Goal: Task Accomplishment & Management: Manage account settings

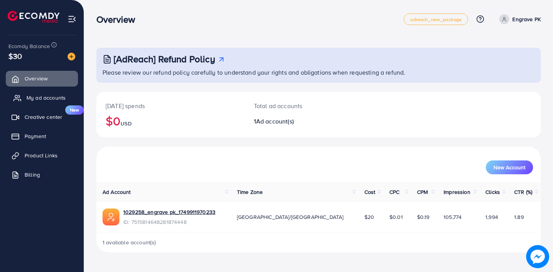
click at [50, 95] on span "My ad accounts" at bounding box center [46, 98] width 39 height 8
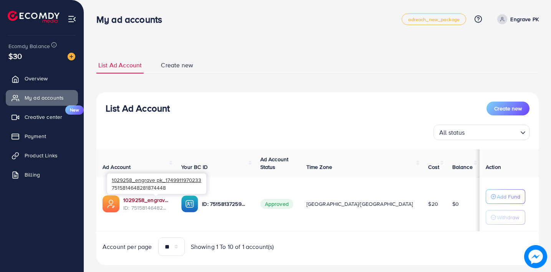
click at [154, 199] on link "1029258_engrave pk_1749911970233" at bounding box center [146, 200] width 46 height 8
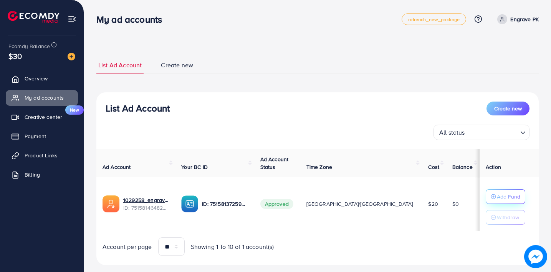
click at [497, 194] on p "Add Fund" at bounding box center [508, 196] width 23 height 9
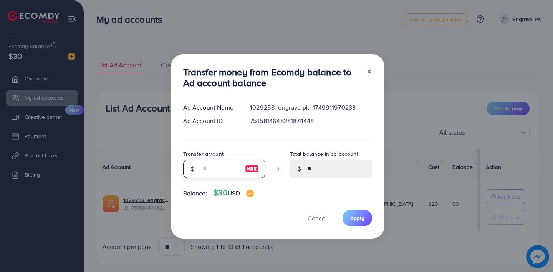
click at [215, 169] on input "number" at bounding box center [220, 168] width 38 height 18
type input "*"
type input "****"
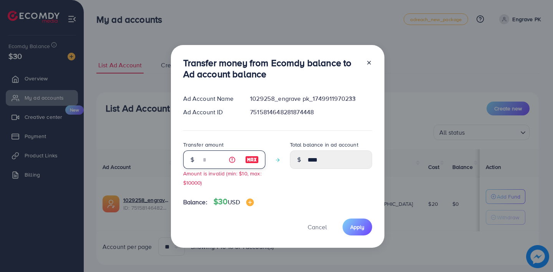
type input "**"
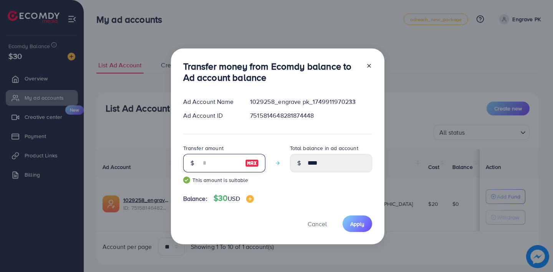
type input "*****"
type input "**"
click at [351, 225] on span "Apply" at bounding box center [357, 224] width 14 height 8
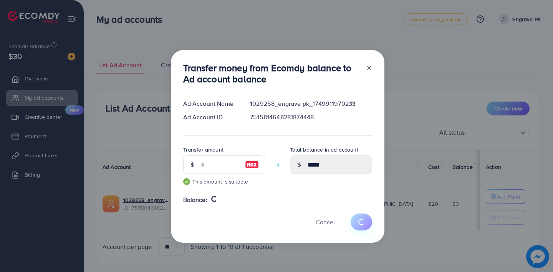
type input "*"
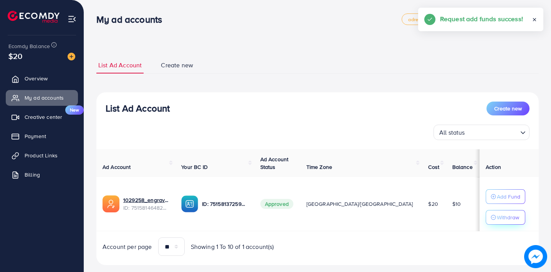
click at [497, 216] on p "Withdraw" at bounding box center [508, 216] width 22 height 9
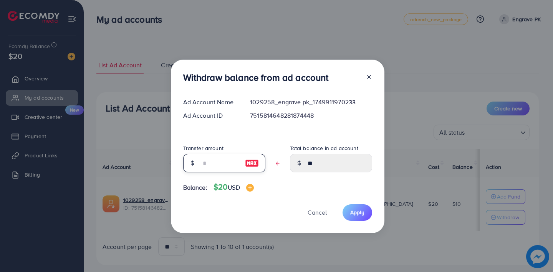
click at [224, 164] on input "text" at bounding box center [220, 163] width 38 height 18
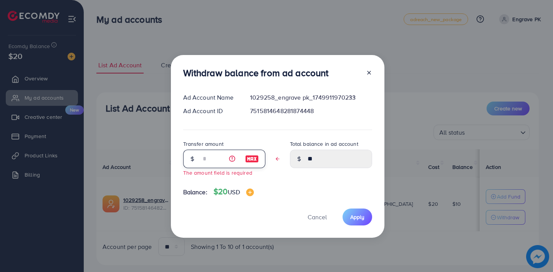
click at [212, 160] on input "text" at bounding box center [220, 158] width 38 height 18
type input "*"
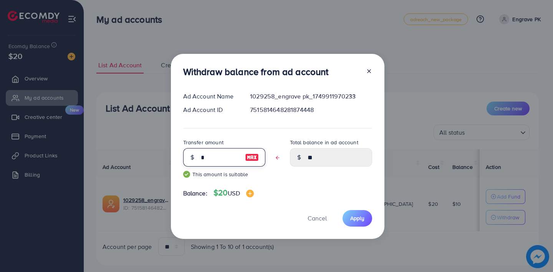
type input "****"
type input "*"
click at [361, 218] on span "Apply" at bounding box center [357, 218] width 14 height 8
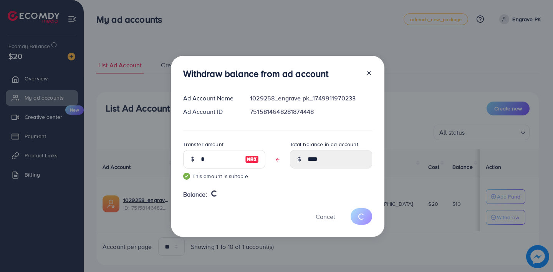
type input "**"
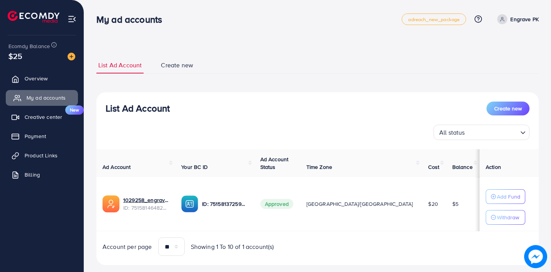
click at [52, 97] on span "My ad accounts" at bounding box center [46, 98] width 39 height 8
click at [50, 71] on link "Overview" at bounding box center [42, 78] width 72 height 15
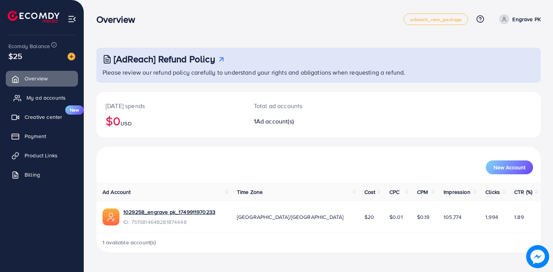
click at [57, 91] on link "My ad accounts" at bounding box center [42, 97] width 72 height 15
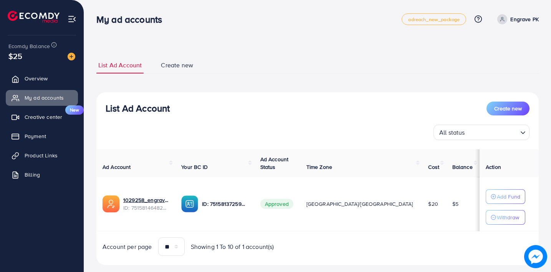
click at [133, 66] on span "List Ad Account" at bounding box center [119, 65] width 43 height 9
click at [125, 62] on span "List Ad Account" at bounding box center [119, 65] width 43 height 9
click at [123, 66] on span "List Ad Account" at bounding box center [119, 65] width 43 height 9
click at [130, 66] on span "List Ad Account" at bounding box center [119, 65] width 43 height 9
click at [126, 66] on span "List Ad Account" at bounding box center [119, 65] width 43 height 9
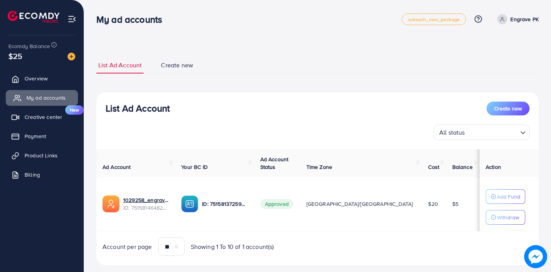
click at [65, 96] on span "My ad accounts" at bounding box center [46, 98] width 39 height 8
click at [50, 94] on span "My ad accounts" at bounding box center [46, 98] width 39 height 8
click at [174, 62] on span "Create new" at bounding box center [177, 65] width 32 height 9
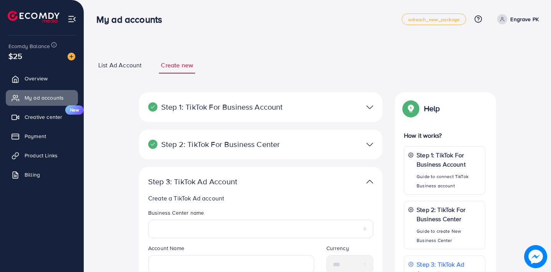
click at [122, 67] on span "List Ad Account" at bounding box center [119, 65] width 43 height 9
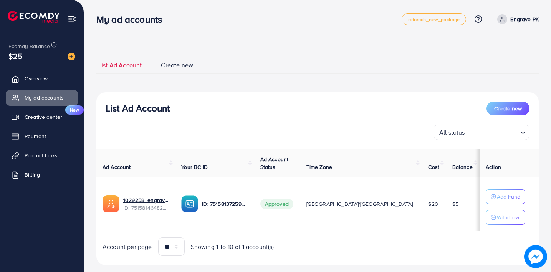
click at [122, 67] on span "List Ad Account" at bounding box center [119, 65] width 43 height 9
click at [452, 163] on span "Balance" at bounding box center [462, 167] width 20 height 8
click at [452, 166] on span "Balance" at bounding box center [462, 167] width 20 height 8
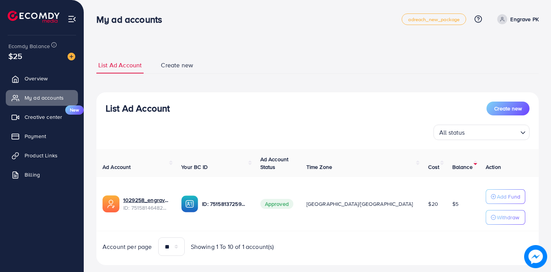
click at [383, 145] on div "List Ad Account Create new All status Loading... Ad Account Your BC ID Ad Accou…" at bounding box center [317, 178] width 442 height 173
click at [116, 71] on link "List Ad Account" at bounding box center [119, 65] width 47 height 17
click at [452, 163] on span "Balance" at bounding box center [462, 167] width 20 height 8
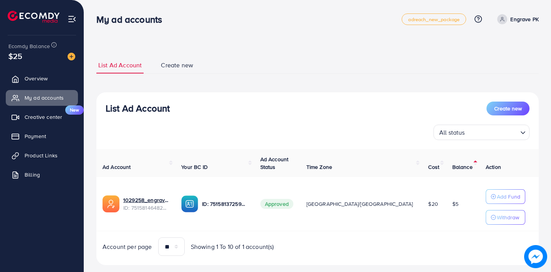
click at [452, 163] on span "Balance" at bounding box center [462, 167] width 20 height 8
click at [52, 98] on span "My ad accounts" at bounding box center [46, 98] width 39 height 8
click at [118, 67] on span "List Ad Account" at bounding box center [119, 65] width 43 height 9
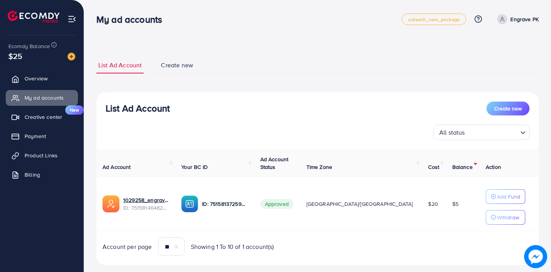
click at [121, 68] on span "List Ad Account" at bounding box center [119, 65] width 43 height 9
click at [119, 67] on span "List Ad Account" at bounding box center [119, 65] width 43 height 9
click at [40, 99] on span "My ad accounts" at bounding box center [46, 98] width 39 height 8
click at [446, 171] on th "Balance" at bounding box center [462, 163] width 33 height 28
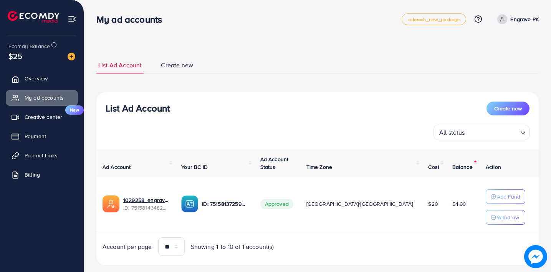
click at [452, 166] on span "Balance" at bounding box center [462, 167] width 20 height 8
click at [448, 162] on th "Balance" at bounding box center [464, 163] width 33 height 28
click at [454, 164] on span "Balance" at bounding box center [464, 167] width 20 height 8
click at [217, 80] on div "**********" at bounding box center [317, 161] width 442 height 208
click at [55, 99] on span "My ad accounts" at bounding box center [46, 98] width 39 height 8
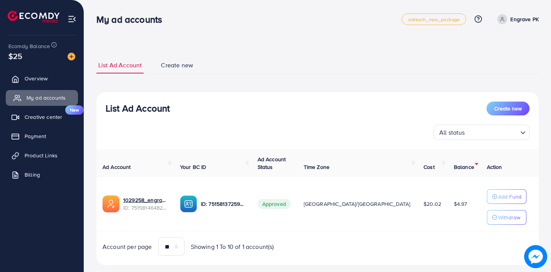
click at [66, 93] on link "My ad accounts" at bounding box center [42, 97] width 72 height 15
click at [234, 81] on div "**********" at bounding box center [317, 161] width 442 height 208
click at [55, 98] on span "My ad accounts" at bounding box center [46, 98] width 39 height 8
click at [126, 60] on link "List Ad Account" at bounding box center [119, 65] width 47 height 17
click at [128, 68] on span "List Ad Account" at bounding box center [119, 65] width 43 height 9
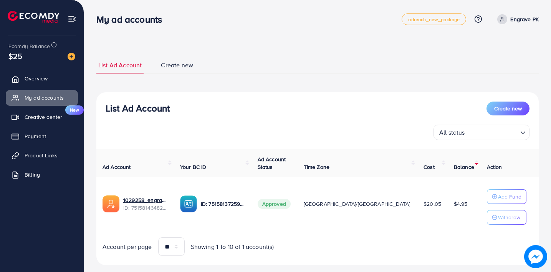
click at [454, 164] on span "Balance" at bounding box center [464, 167] width 20 height 8
click at [115, 68] on span "List Ad Account" at bounding box center [119, 65] width 43 height 9
click at [118, 66] on span "List Ad Account" at bounding box center [119, 65] width 43 height 9
click at [56, 96] on span "My ad accounts" at bounding box center [46, 98] width 39 height 8
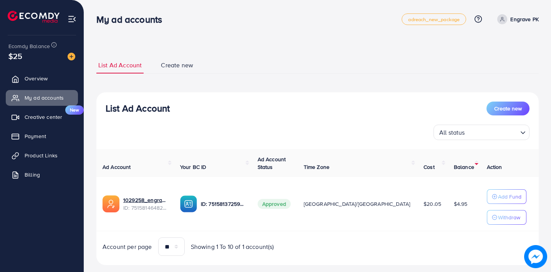
click at [220, 105] on div "List Ad Account Create new" at bounding box center [318, 108] width 424 height 14
click at [50, 103] on link "My ad accounts" at bounding box center [42, 97] width 72 height 15
click at [54, 73] on link "Overview" at bounding box center [42, 78] width 72 height 15
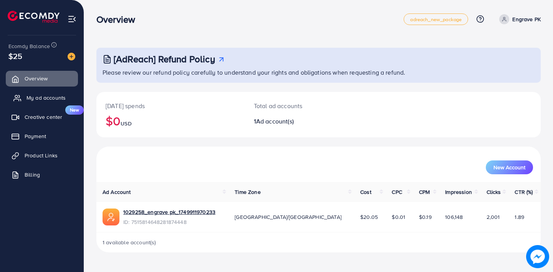
click at [57, 97] on span "My ad accounts" at bounding box center [46, 98] width 39 height 8
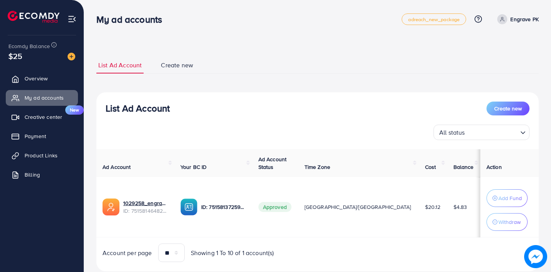
click at [0, 218] on ul "Overview My ad accounts Creative center New Payment Product Links Billing" at bounding box center [42, 150] width 84 height 164
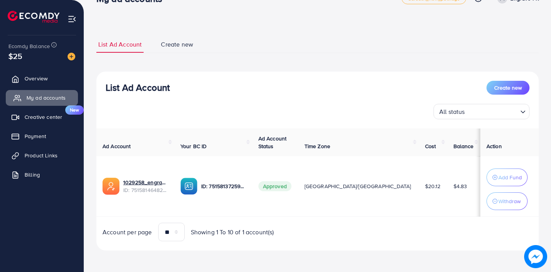
click at [38, 103] on link "My ad accounts" at bounding box center [42, 97] width 72 height 15
click at [447, 150] on th "Balance" at bounding box center [463, 142] width 33 height 28
click at [454, 143] on span "Balance" at bounding box center [464, 146] width 20 height 8
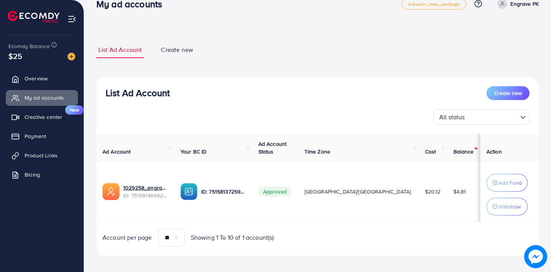
scroll to position [0, 0]
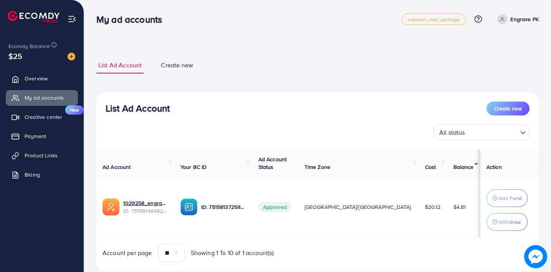
click at [454, 165] on span "Balance" at bounding box center [464, 167] width 20 height 8
click at [454, 164] on span "Balance" at bounding box center [464, 167] width 20 height 8
click at [45, 98] on span "My ad accounts" at bounding box center [46, 98] width 39 height 8
click at [447, 159] on th "Balance" at bounding box center [463, 163] width 33 height 28
click at [447, 162] on th "Balance" at bounding box center [463, 163] width 33 height 28
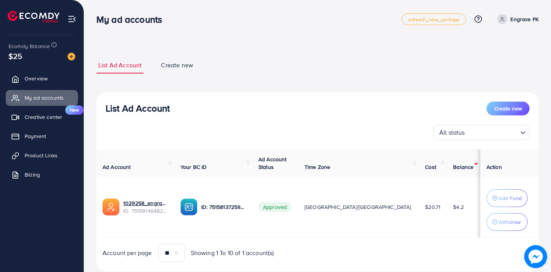
click at [447, 161] on th "Balance" at bounding box center [463, 163] width 33 height 28
click at [447, 173] on th "Balance" at bounding box center [463, 163] width 33 height 28
click at [453, 166] on span "Balance" at bounding box center [463, 167] width 20 height 8
click at [447, 158] on th "Balance" at bounding box center [463, 163] width 33 height 28
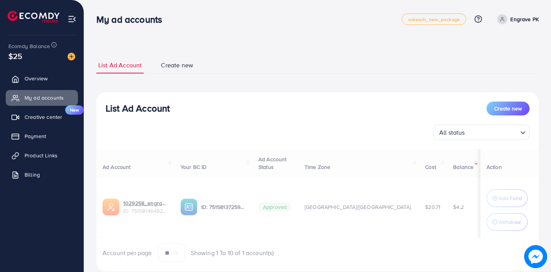
click at [456, 165] on div "Ad Account Your BC ID Ad Account Status Time Zone Cost Balance Action 1029258_e…" at bounding box center [317, 205] width 442 height 113
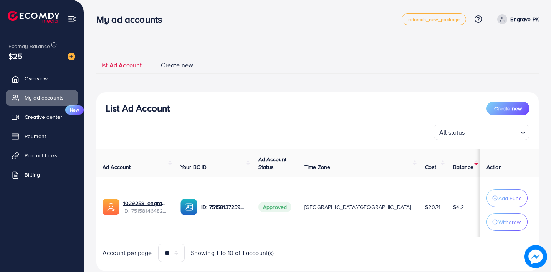
click at [453, 164] on span "Balance" at bounding box center [463, 167] width 20 height 8
click at [454, 164] on span "Balance" at bounding box center [464, 167] width 20 height 8
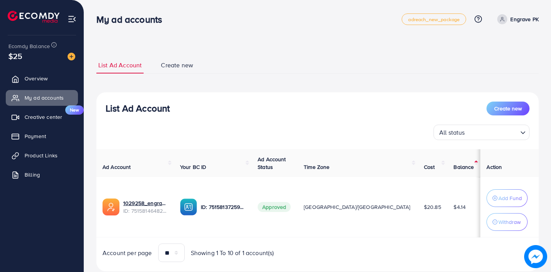
click at [454, 164] on span "Balance" at bounding box center [464, 167] width 20 height 8
click at [53, 97] on span "My ad accounts" at bounding box center [46, 98] width 39 height 8
click at [447, 161] on th "Balance" at bounding box center [463, 163] width 33 height 28
click at [454, 164] on span "Balance" at bounding box center [464, 167] width 20 height 8
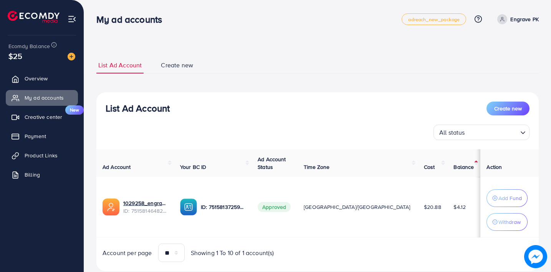
click at [454, 164] on span "Balance" at bounding box center [464, 167] width 20 height 8
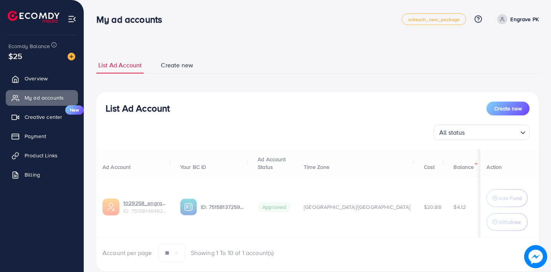
click at [454, 164] on span "Balance" at bounding box center [464, 167] width 20 height 8
click at [443, 164] on div "Ad Account Your BC ID Ad Account Status Time Zone Cost Balance Action 1029258_e…" at bounding box center [317, 205] width 442 height 113
click at [454, 164] on span "Balance" at bounding box center [464, 167] width 20 height 8
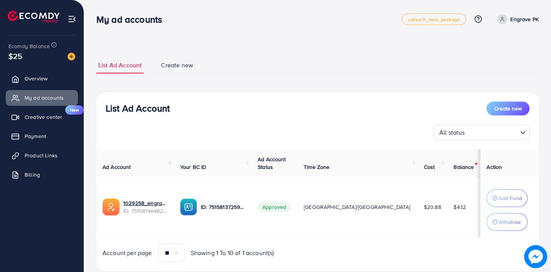
click at [235, 67] on ul "List Ad Account Create new" at bounding box center [317, 65] width 442 height 17
click at [451, 156] on th "Balance" at bounding box center [463, 163] width 33 height 28
click at [454, 164] on span "Balance" at bounding box center [464, 167] width 20 height 8
click at [454, 168] on span "Balance" at bounding box center [464, 167] width 20 height 8
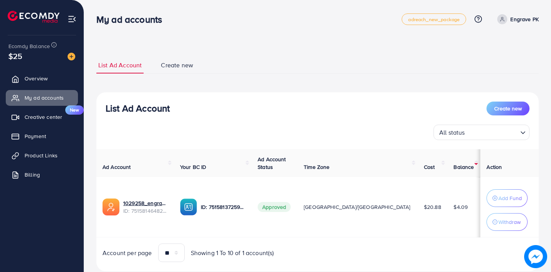
click at [454, 163] on span "Balance" at bounding box center [464, 167] width 20 height 8
click at [454, 164] on span "Balance" at bounding box center [464, 167] width 20 height 8
click at [454, 166] on span "Balance" at bounding box center [464, 167] width 20 height 8
click at [454, 165] on span "Balance" at bounding box center [464, 167] width 20 height 8
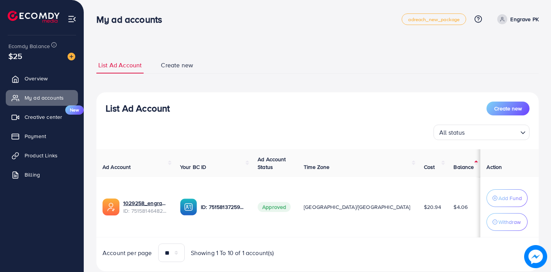
click at [447, 161] on th "Balance" at bounding box center [463, 163] width 33 height 28
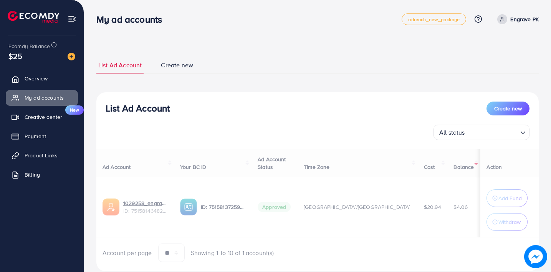
click at [446, 165] on div "Ad Account Your BC ID Ad Account Status Time Zone Cost Balance Action 1029258_e…" at bounding box center [317, 205] width 442 height 113
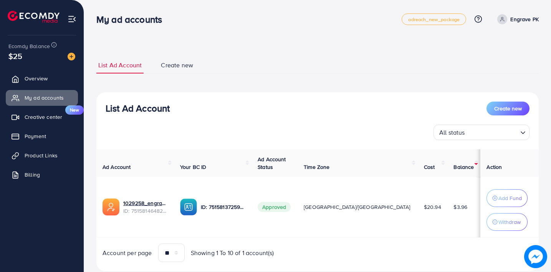
click at [454, 165] on span "Balance" at bounding box center [464, 167] width 20 height 8
click at [452, 166] on th "Balance" at bounding box center [463, 163] width 33 height 28
click at [453, 170] on span "Balance" at bounding box center [463, 167] width 20 height 8
click at [453, 163] on span "Balance" at bounding box center [463, 167] width 20 height 8
click at [453, 166] on span "Balance" at bounding box center [463, 167] width 20 height 8
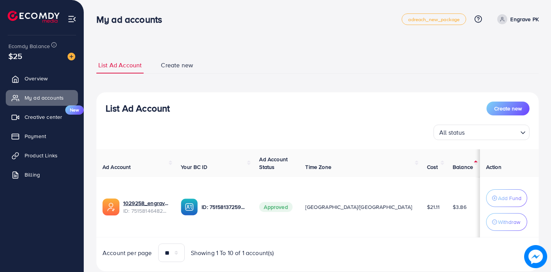
click at [453, 166] on span "Balance" at bounding box center [463, 167] width 20 height 8
click at [447, 161] on th "Balance" at bounding box center [463, 163] width 33 height 28
click at [453, 163] on span "Balance" at bounding box center [463, 167] width 20 height 8
click at [453, 167] on span "Balance" at bounding box center [463, 167] width 20 height 8
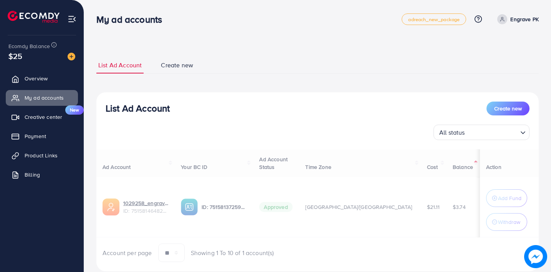
click at [448, 167] on div "Ad Account Your BC ID Ad Account Status Time Zone Cost Balance Action 1029258_e…" at bounding box center [317, 205] width 442 height 113
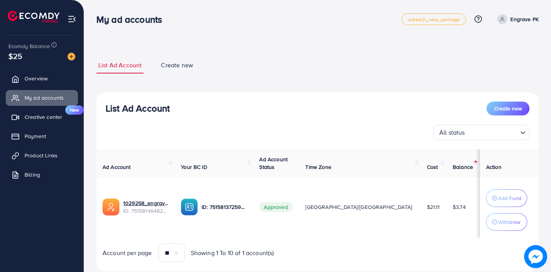
click at [453, 164] on span "Balance" at bounding box center [463, 167] width 20 height 8
click at [457, 161] on th "Balance" at bounding box center [463, 163] width 33 height 28
click at [454, 163] on span "Balance" at bounding box center [464, 167] width 20 height 8
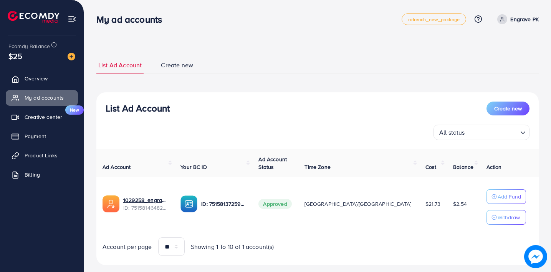
click at [454, 162] on th "Balance" at bounding box center [463, 163] width 33 height 28
click at [453, 164] on span "Balance" at bounding box center [463, 167] width 20 height 8
click at [447, 171] on th "Balance" at bounding box center [463, 163] width 33 height 28
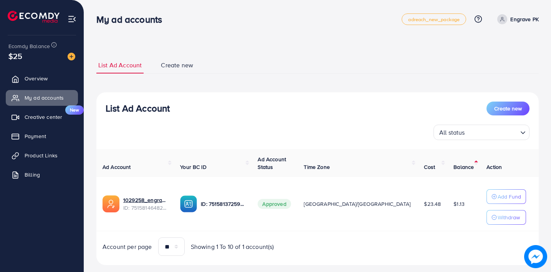
click at [454, 166] on span "Balance" at bounding box center [464, 167] width 20 height 8
click at [454, 167] on span "Balance" at bounding box center [464, 167] width 20 height 8
click at [454, 166] on span "Balance" at bounding box center [464, 167] width 20 height 8
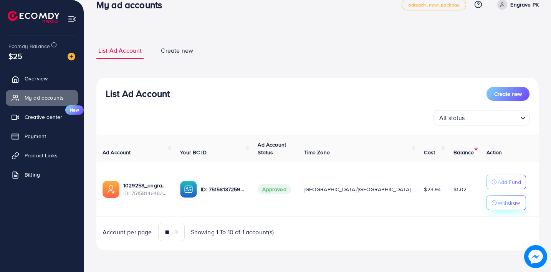
click at [498, 202] on p "Withdraw" at bounding box center [509, 202] width 22 height 9
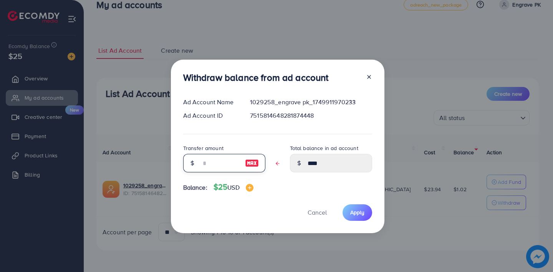
click at [221, 159] on input "text" at bounding box center [220, 163] width 38 height 18
type input "*"
type input "****"
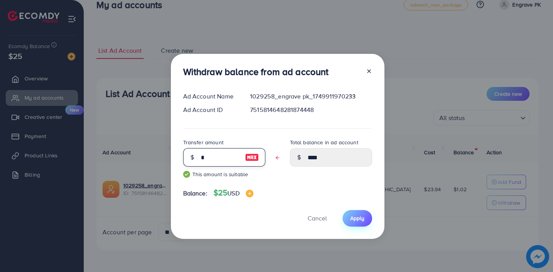
type input "*"
click at [357, 215] on span "Apply" at bounding box center [357, 218] width 14 height 8
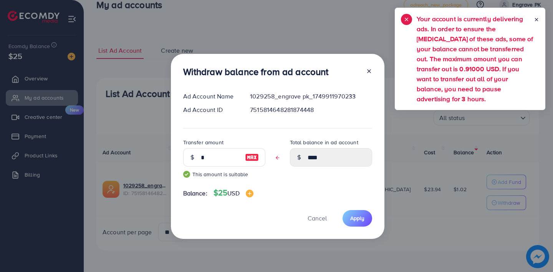
click at [367, 68] on div at bounding box center [366, 73] width 12 height 14
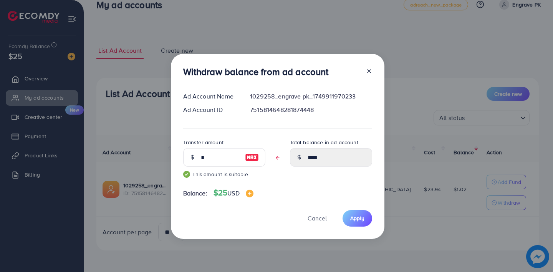
click at [367, 68] on icon at bounding box center [369, 71] width 6 height 6
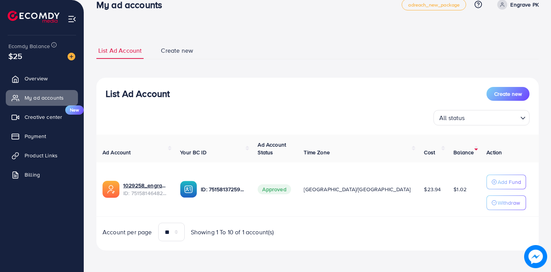
click at [298, 202] on td "Approved" at bounding box center [275, 189] width 46 height 54
click at [454, 155] on span "Balance" at bounding box center [464, 152] width 20 height 8
click at [454, 150] on span "Balance" at bounding box center [464, 152] width 20 height 8
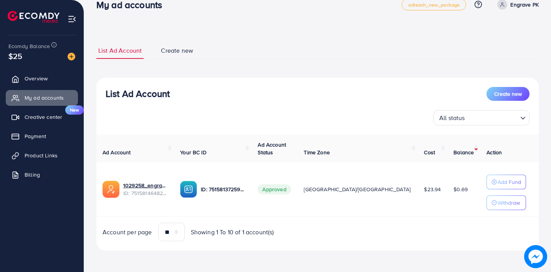
click at [454, 150] on span "Balance" at bounding box center [464, 152] width 20 height 8
click at [454, 151] on span "Balance" at bounding box center [464, 152] width 20 height 8
click at [454, 149] on span "Balance" at bounding box center [464, 152] width 20 height 8
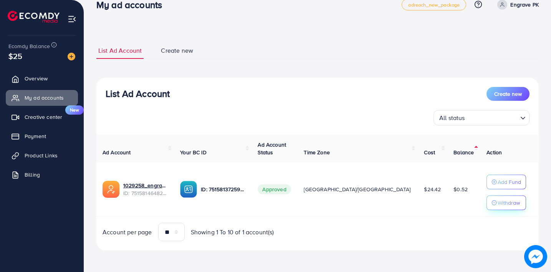
click at [501, 206] on p "Withdraw" at bounding box center [509, 202] width 22 height 9
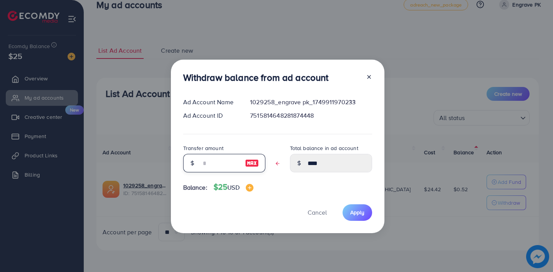
click at [223, 163] on input "text" at bounding box center [220, 163] width 38 height 18
type input "****"
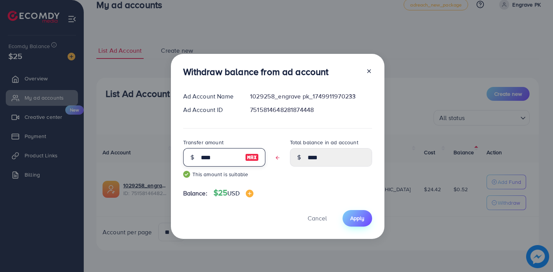
type input "****"
click at [355, 218] on span "Apply" at bounding box center [357, 218] width 14 height 8
click at [368, 70] on icon at bounding box center [369, 71] width 6 height 6
type input "****"
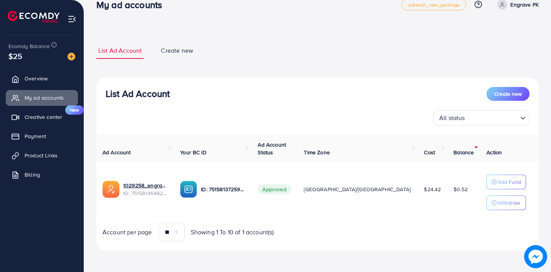
click at [418, 201] on td "$24.42" at bounding box center [433, 189] width 30 height 54
click at [454, 151] on span "Balance" at bounding box center [464, 152] width 20 height 8
click at [455, 146] on th "Balance" at bounding box center [463, 148] width 33 height 28
click at [454, 148] on span "Balance" at bounding box center [464, 152] width 20 height 8
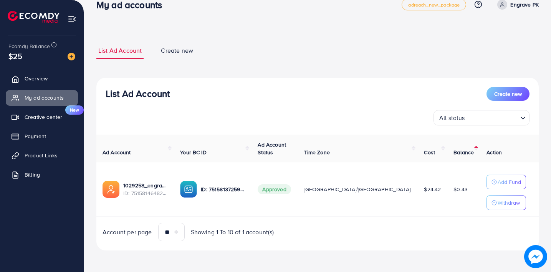
click at [454, 148] on span "Balance" at bounding box center [464, 152] width 20 height 8
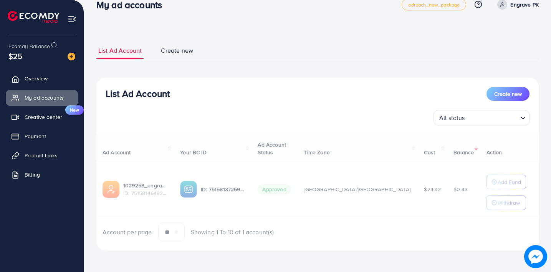
click at [445, 148] on div "Ad Account Your BC ID Ad Account Status Time Zone Cost Balance Action 1029258_e…" at bounding box center [317, 187] width 442 height 107
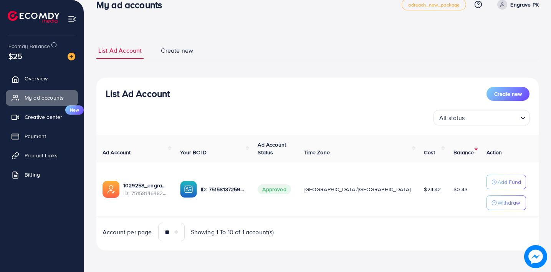
click at [454, 149] on span "Balance" at bounding box center [464, 152] width 20 height 8
click at [454, 151] on span "Balance" at bounding box center [464, 152] width 20 height 8
click at [454, 150] on span "Balance" at bounding box center [464, 152] width 20 height 8
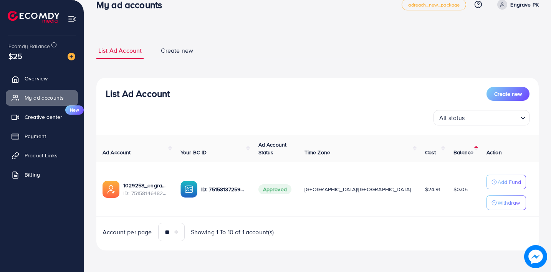
click at [454, 154] on span "Balance" at bounding box center [464, 152] width 20 height 8
click at [454, 153] on span "Balance" at bounding box center [464, 152] width 20 height 8
click at [452, 153] on span "Balance" at bounding box center [462, 152] width 20 height 8
